Goal: Information Seeking & Learning: Learn about a topic

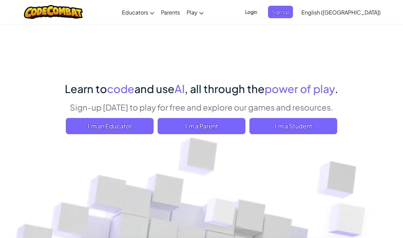
click at [280, 128] on span "I'm a Student" at bounding box center [293, 126] width 88 height 16
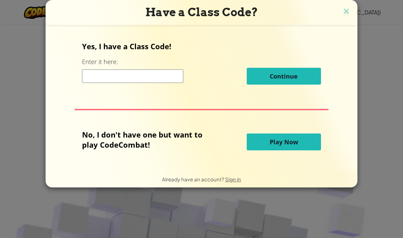
click at [272, 146] on span "Play Now" at bounding box center [284, 142] width 28 height 8
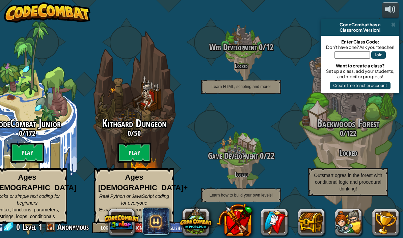
scroll to position [0, 27]
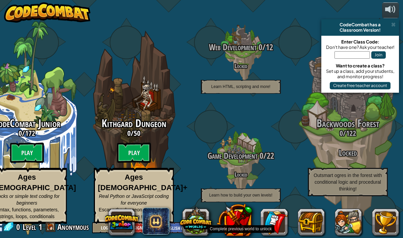
click at [238, 169] on div "Game Development 0 / 22 Locked Learn how to build your own levels!" at bounding box center [240, 176] width 107 height 51
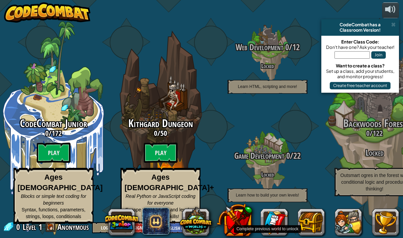
scroll to position [19, 0]
click at [155, 143] on btn "Play" at bounding box center [161, 153] width 34 height 20
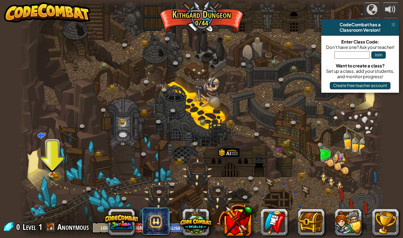
click at [47, 12] on img at bounding box center [47, 12] width 86 height 20
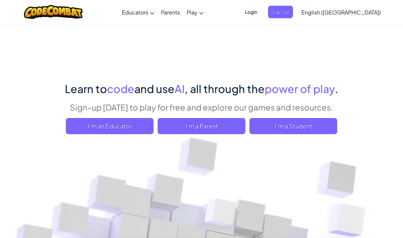
click at [286, 128] on span "I'm a Student" at bounding box center [293, 126] width 88 height 16
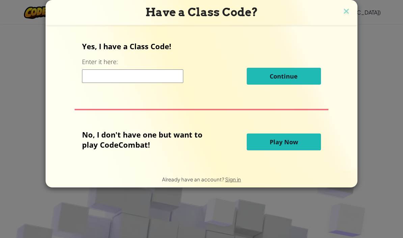
click at [278, 141] on span "Play Now" at bounding box center [284, 142] width 28 height 8
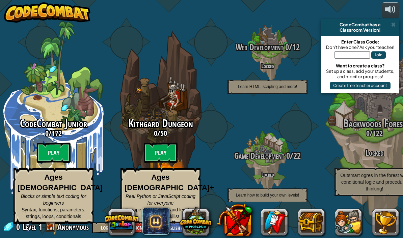
click at [176, 158] on btn "Play" at bounding box center [161, 153] width 34 height 20
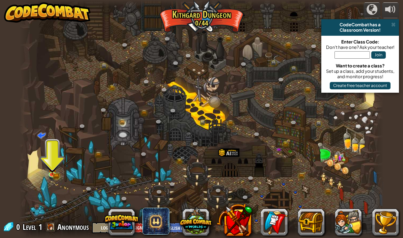
click at [391, 25] on div "CodeCombat has a" at bounding box center [360, 24] width 72 height 5
click at [53, 174] on img at bounding box center [52, 168] width 9 height 15
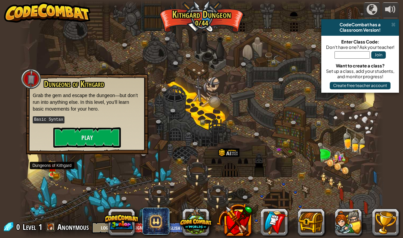
click at [74, 139] on button "Play" at bounding box center [86, 138] width 67 height 20
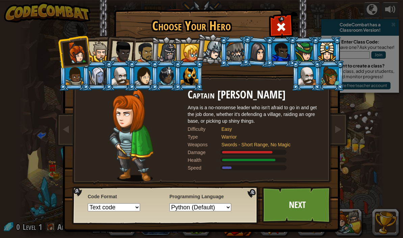
click at [282, 207] on link "Next" at bounding box center [297, 205] width 71 height 37
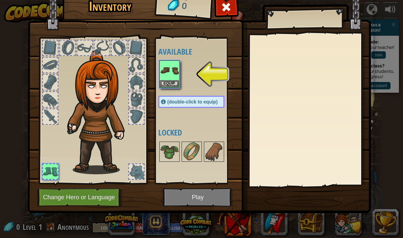
click at [164, 84] on button "Equip" at bounding box center [169, 83] width 19 height 7
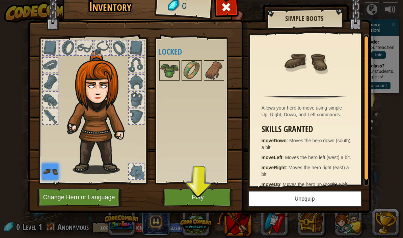
click at [205, 201] on button "Play" at bounding box center [198, 197] width 71 height 19
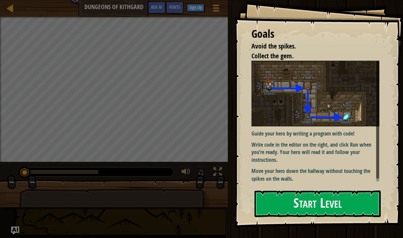
click at [326, 199] on button "Start Level" at bounding box center [317, 204] width 126 height 27
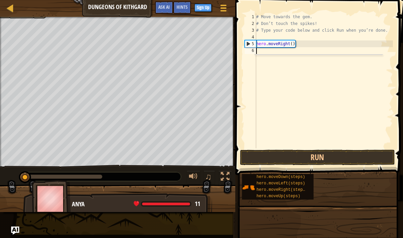
scroll to position [3, 0]
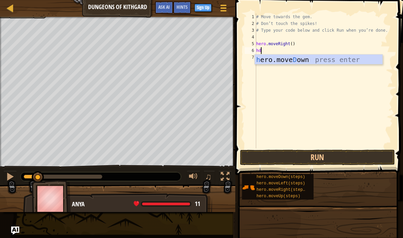
type textarea "h"
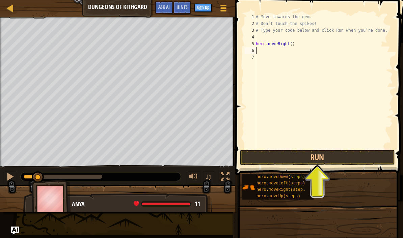
type textarea "hero.moveRight()"
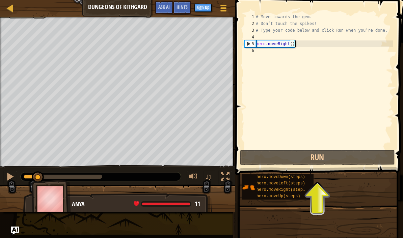
click at [323, 162] on button "Run" at bounding box center [317, 158] width 155 height 16
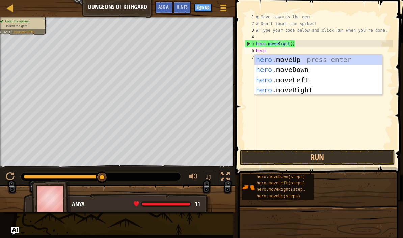
type textarea "hero."
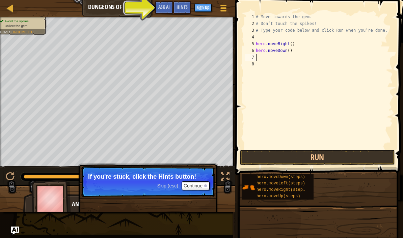
click at [337, 159] on button "Run" at bounding box center [317, 158] width 155 height 16
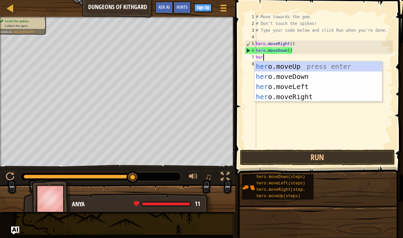
type textarea "hero"
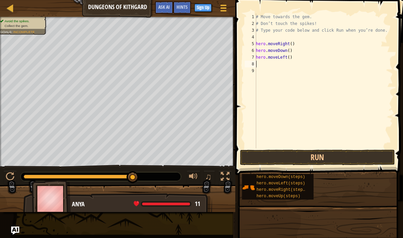
click at [344, 163] on button "Run" at bounding box center [317, 158] width 155 height 16
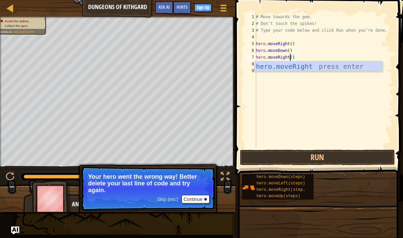
scroll to position [3, 3]
type textarea "hero.moveRight()"
click at [334, 162] on button "Run" at bounding box center [317, 158] width 155 height 16
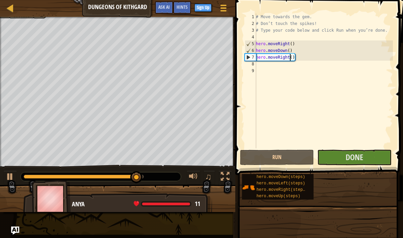
click at [364, 157] on button "Done" at bounding box center [354, 158] width 74 height 16
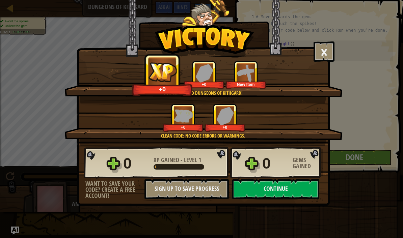
click at [302, 189] on button "Continue" at bounding box center [275, 189] width 87 height 20
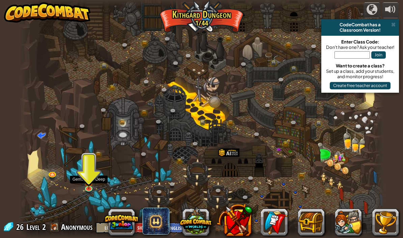
click at [86, 185] on img at bounding box center [88, 182] width 9 height 16
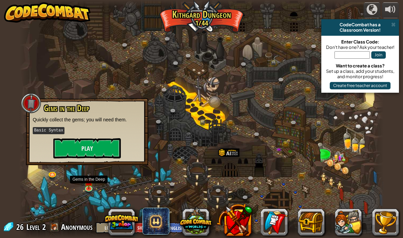
click at [72, 149] on button "Play" at bounding box center [86, 148] width 67 height 20
